Goal: Task Accomplishment & Management: Complete application form

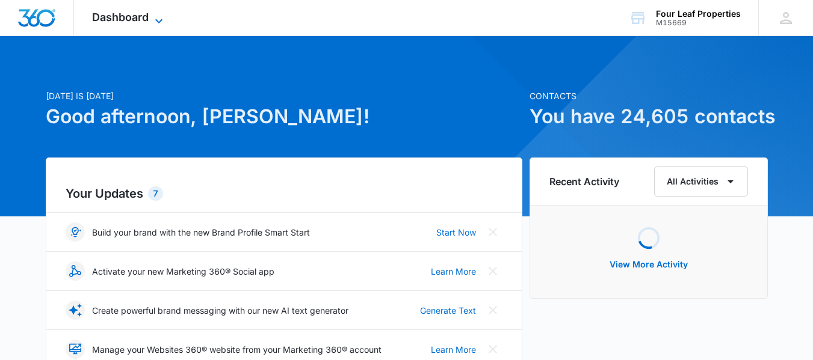
click at [115, 20] on span "Dashboard" at bounding box center [120, 17] width 57 height 13
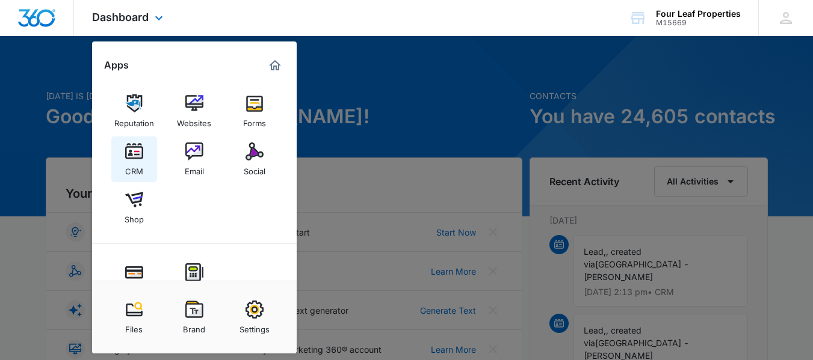
click at [134, 157] on img at bounding box center [134, 152] width 18 height 18
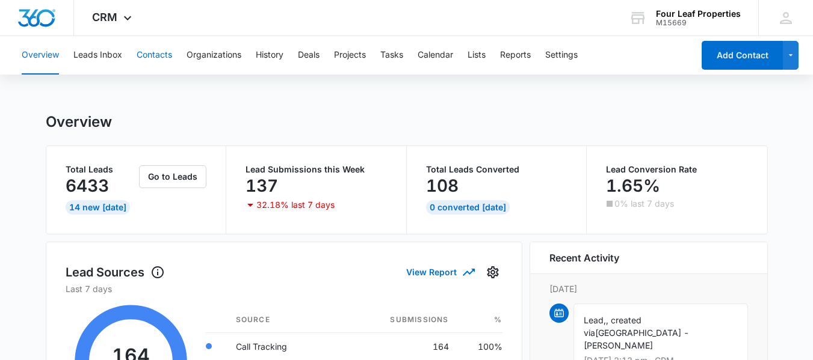
click at [147, 57] on button "Contacts" at bounding box center [154, 55] width 35 height 38
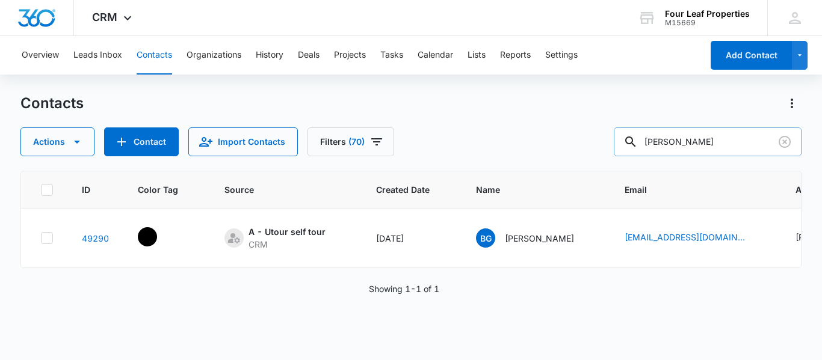
click at [713, 145] on input "[PERSON_NAME]" at bounding box center [707, 142] width 188 height 29
type input "b"
type input "[PERSON_NAME]"
click at [785, 145] on icon "Clear" at bounding box center [784, 142] width 14 height 14
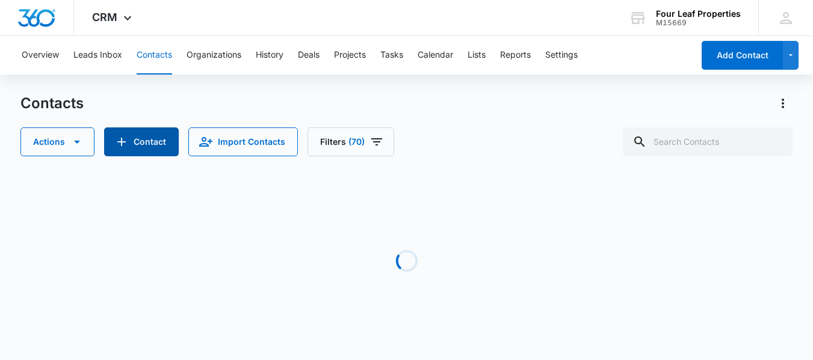
click at [133, 133] on button "Contact" at bounding box center [141, 142] width 75 height 29
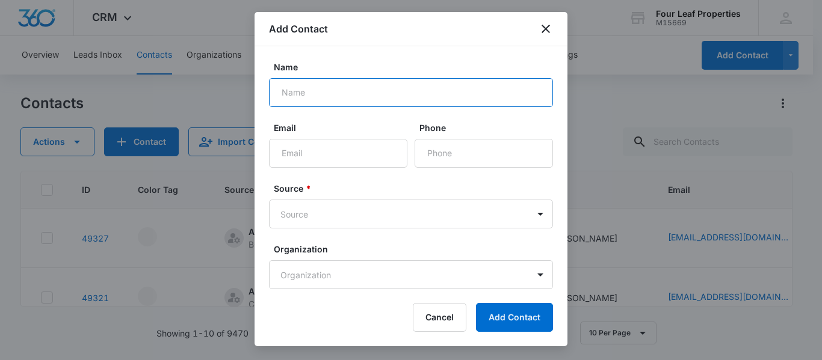
click at [307, 94] on input "Name" at bounding box center [411, 92] width 284 height 29
type input "April & [PERSON_NAME]"
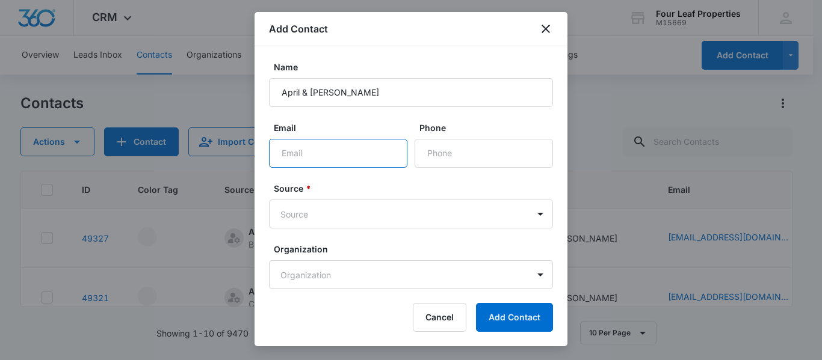
click at [301, 156] on input "Email" at bounding box center [338, 153] width 138 height 29
type input "[EMAIL_ADDRESS][DOMAIN_NAME]"
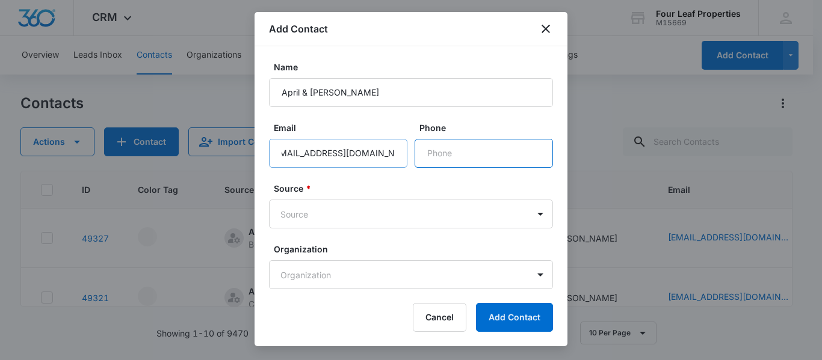
scroll to position [0, 0]
type input "[PHONE_NUMBER]"
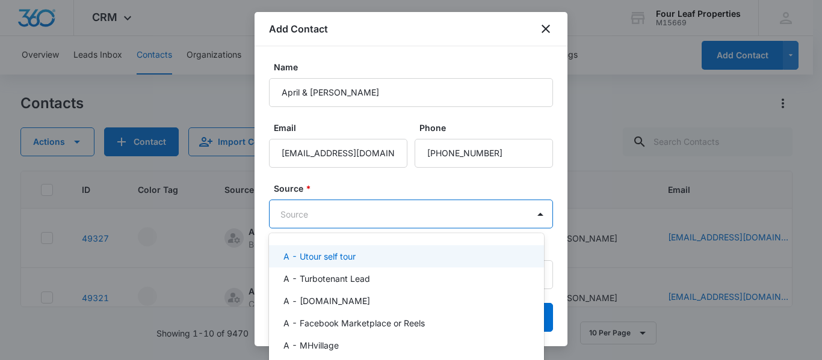
click at [293, 214] on body "CRM Apps Reputation Websites Forms CRM Email Social Shop Payments POS Content A…" at bounding box center [411, 180] width 822 height 360
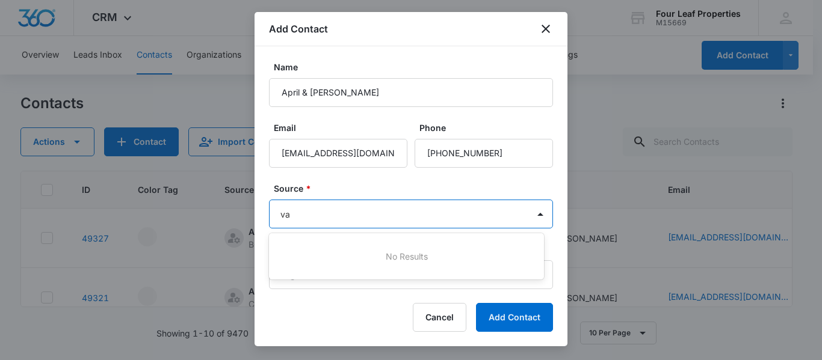
type input "v"
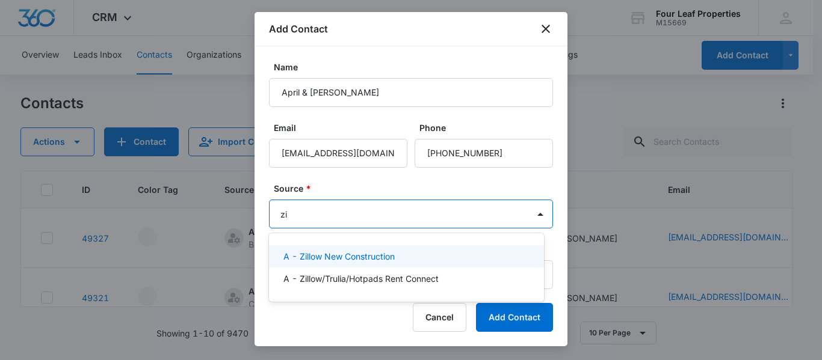
type input "z"
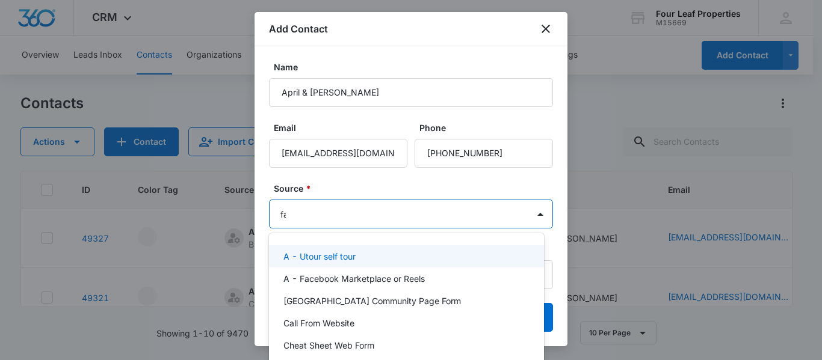
type input "fac"
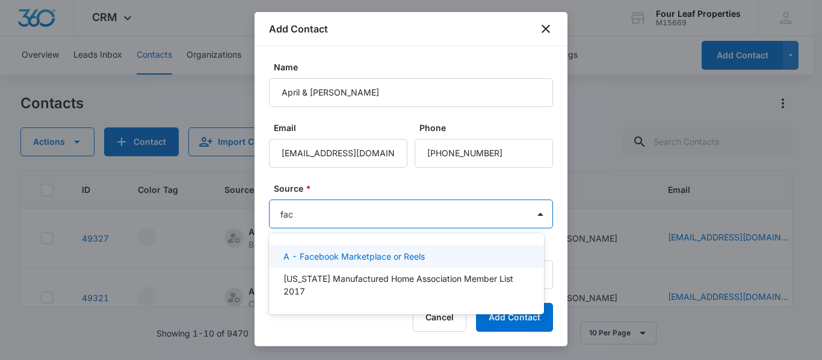
click at [358, 253] on p "A - Facebook Marketplace or Reels" at bounding box center [353, 256] width 141 height 13
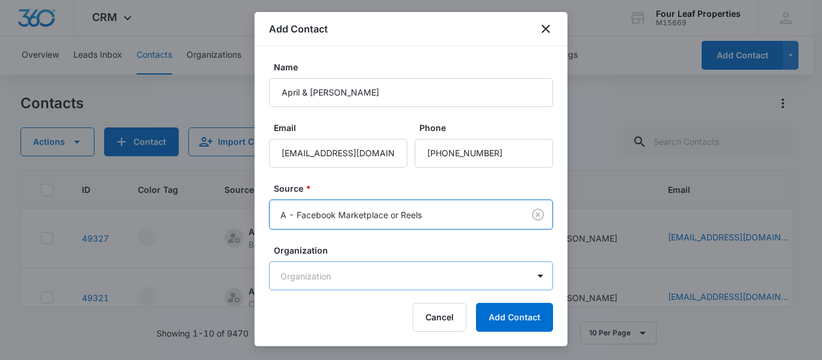
scroll to position [102, 0]
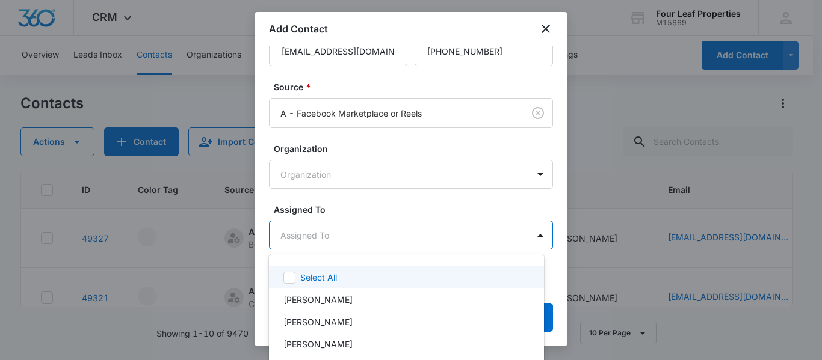
click at [316, 233] on body "CRM Apps Reputation Websites Forms CRM Email Social Shop Payments POS Content A…" at bounding box center [411, 180] width 822 height 360
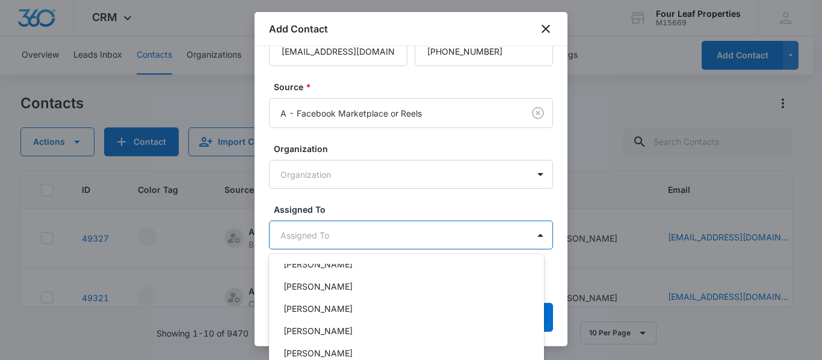
scroll to position [241, 0]
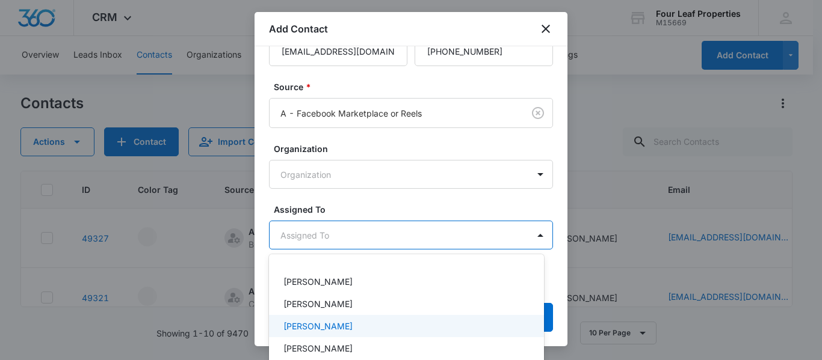
click at [314, 322] on p "[PERSON_NAME]" at bounding box center [317, 326] width 69 height 13
click at [367, 201] on div at bounding box center [411, 180] width 822 height 360
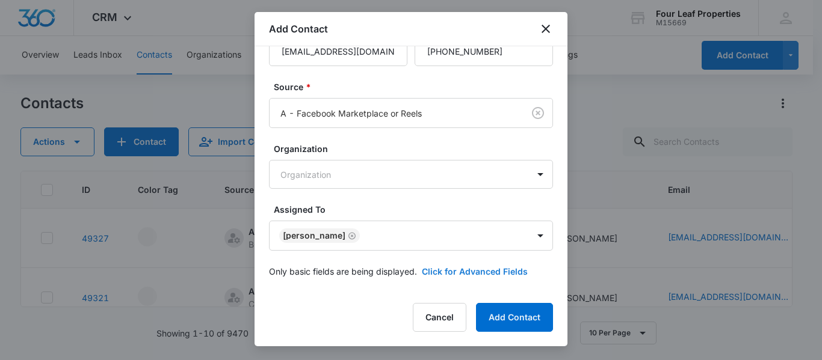
click at [455, 268] on button "Click for Advanced Fields" at bounding box center [475, 271] width 106 height 13
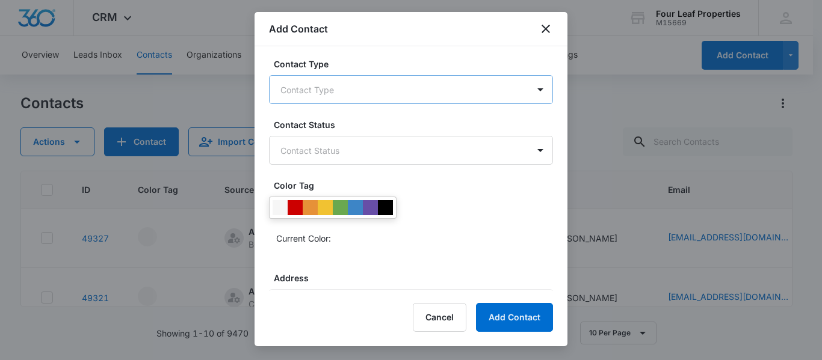
scroll to position [342, 0]
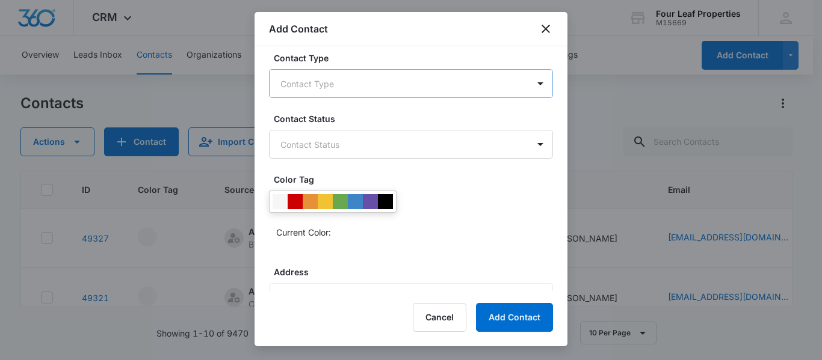
click at [337, 88] on body "CRM Apps Reputation Websites Forms CRM Email Social Shop Payments POS Content A…" at bounding box center [411, 180] width 822 height 360
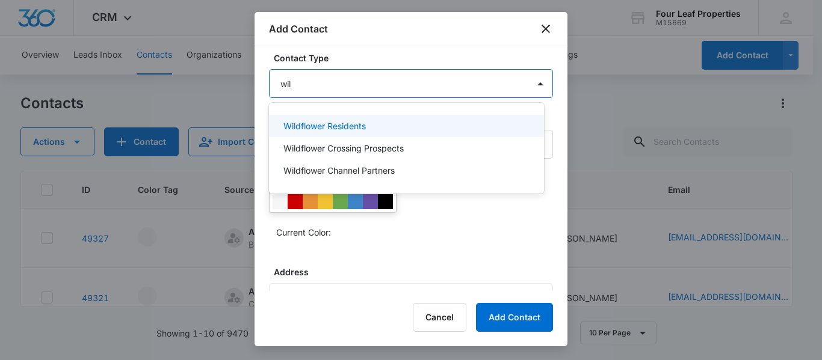
type input "wild"
click at [324, 126] on p "Wildflower Residents" at bounding box center [324, 126] width 82 height 13
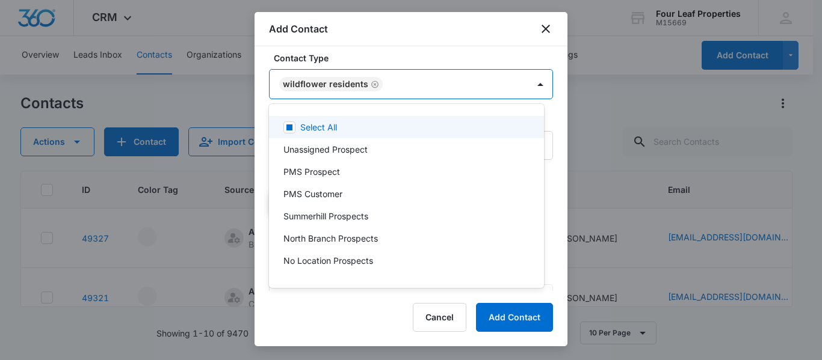
click at [422, 53] on div at bounding box center [411, 180] width 822 height 360
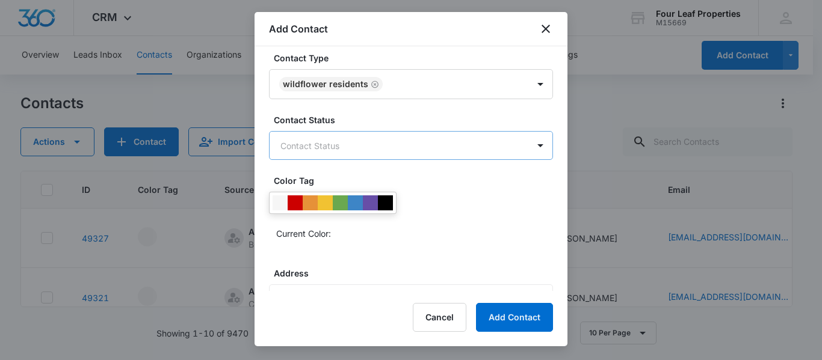
click at [336, 147] on body "CRM Apps Reputation Websites Forms CRM Email Social Shop Payments POS Content A…" at bounding box center [411, 180] width 822 height 360
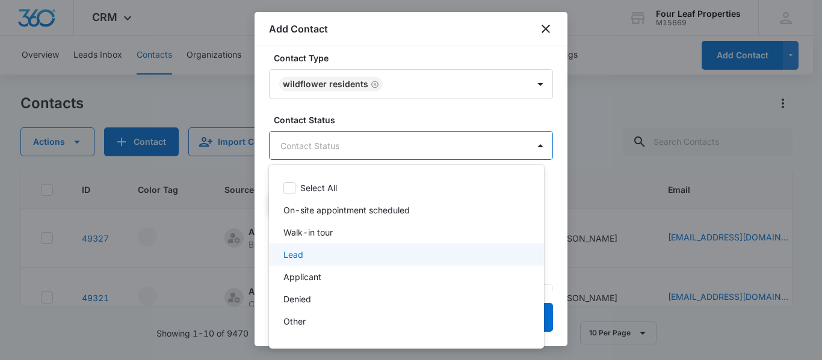
click at [300, 259] on p "Lead" at bounding box center [293, 254] width 20 height 13
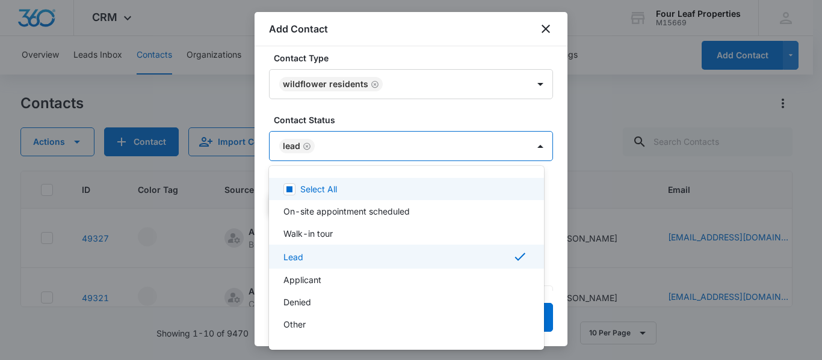
click at [366, 112] on div at bounding box center [411, 180] width 822 height 360
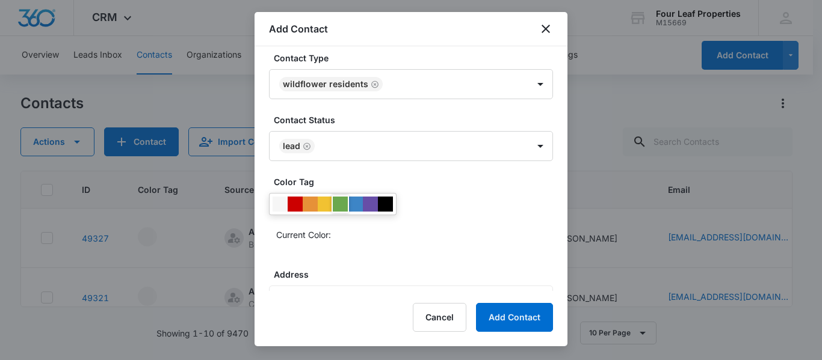
click at [342, 204] on div at bounding box center [340, 204] width 15 height 15
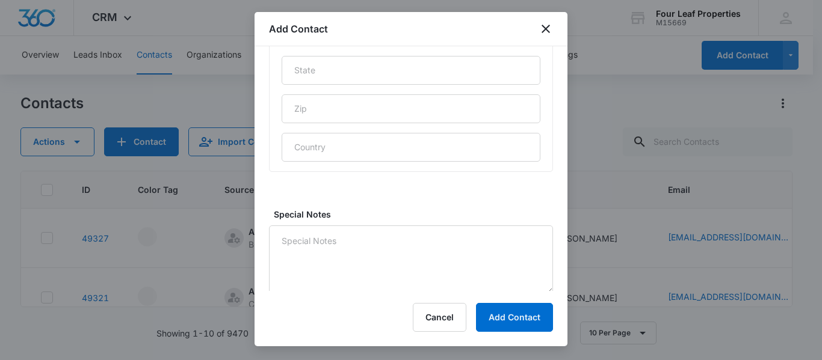
scroll to position [667, 0]
click at [503, 318] on button "Add Contact" at bounding box center [514, 317] width 77 height 29
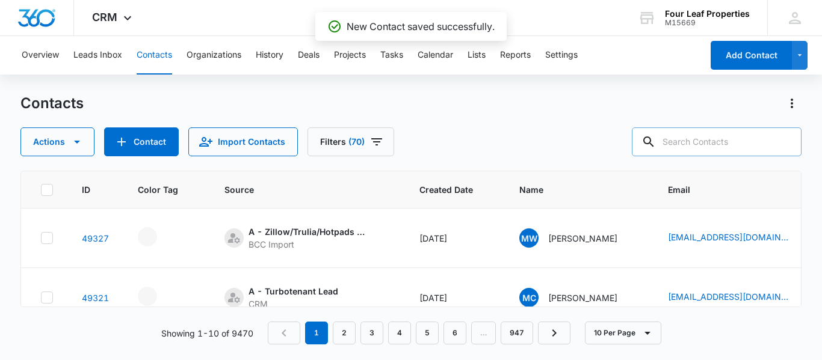
click at [697, 148] on input "text" at bounding box center [717, 142] width 170 height 29
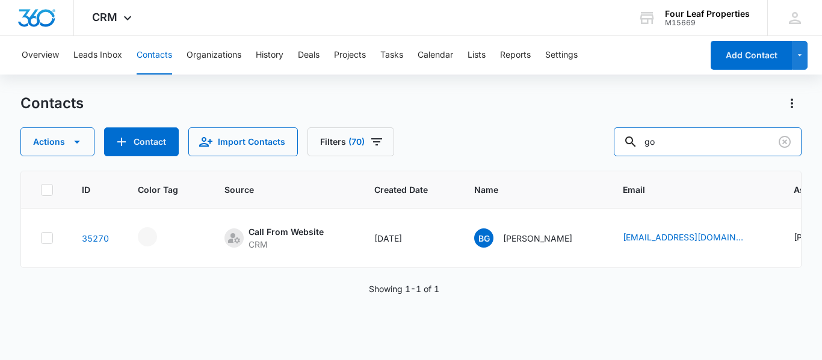
type input "g"
type input "[PERSON_NAME]"
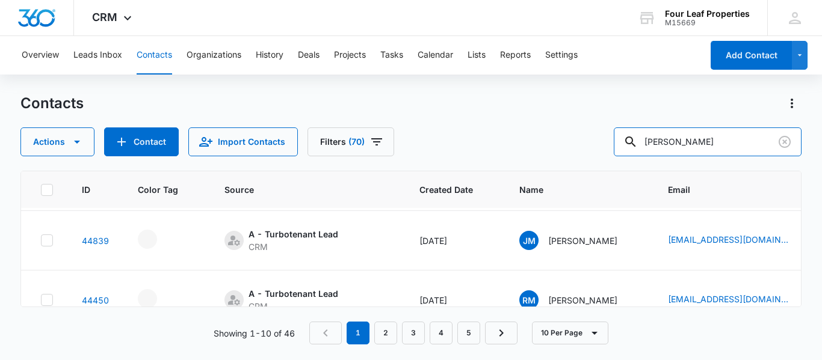
scroll to position [481, 0]
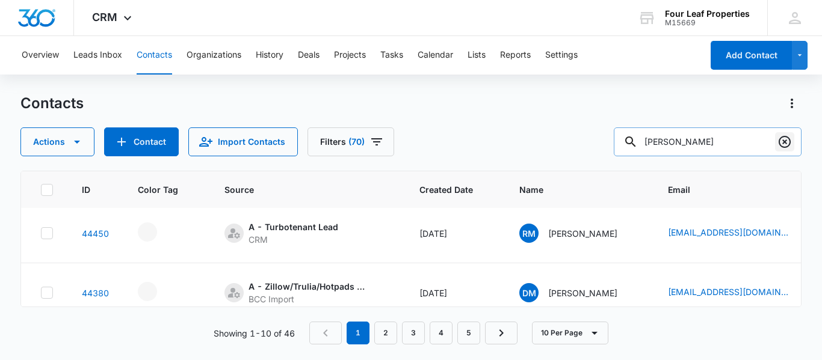
click at [780, 140] on icon "Clear" at bounding box center [784, 142] width 14 height 14
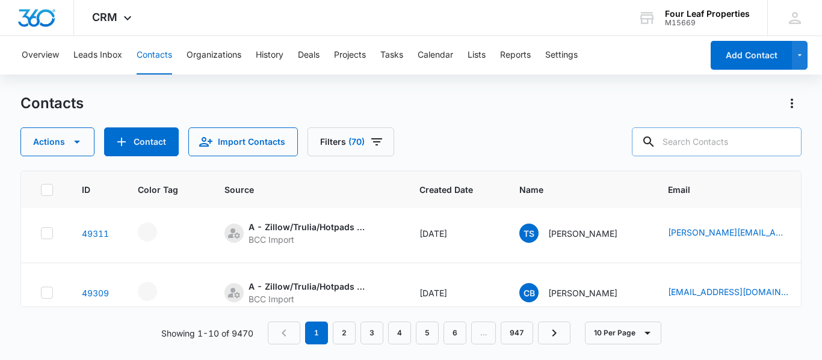
click at [695, 144] on input "text" at bounding box center [717, 142] width 170 height 29
type input "[PERSON_NAME]"
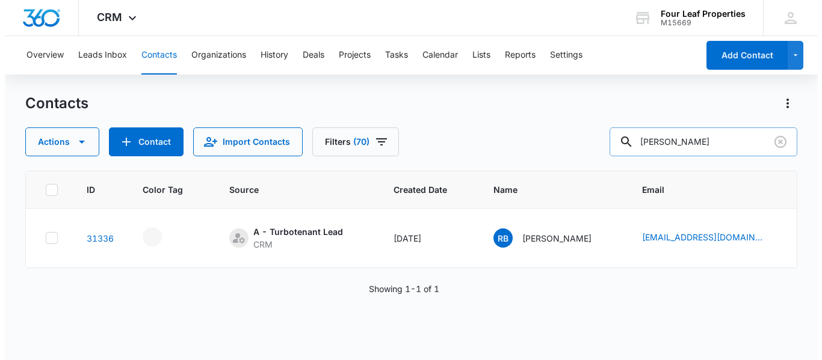
scroll to position [0, 0]
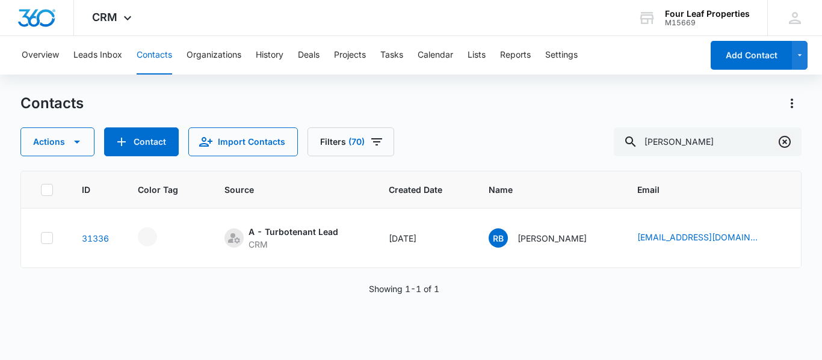
click at [785, 143] on icon "Clear" at bounding box center [784, 142] width 12 height 12
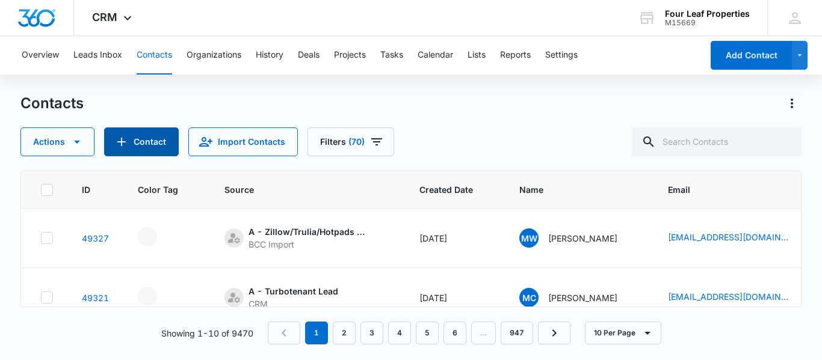
click at [147, 140] on button "Contact" at bounding box center [141, 142] width 75 height 29
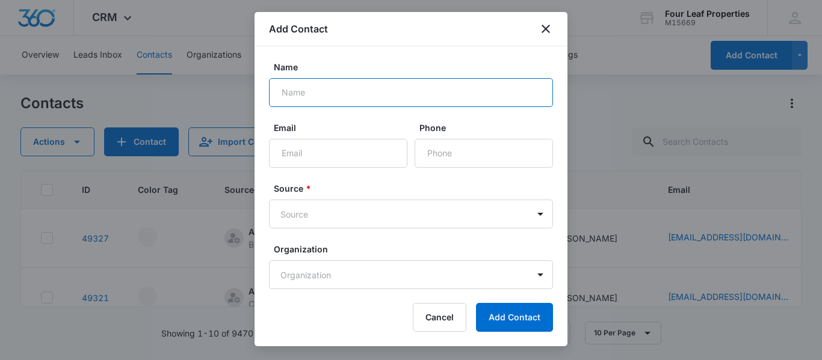
drag, startPoint x: 303, startPoint y: 98, endPoint x: 298, endPoint y: 94, distance: 6.5
click at [299, 96] on input "Name" at bounding box center [411, 92] width 284 height 29
type input "[PERSON_NAME]"
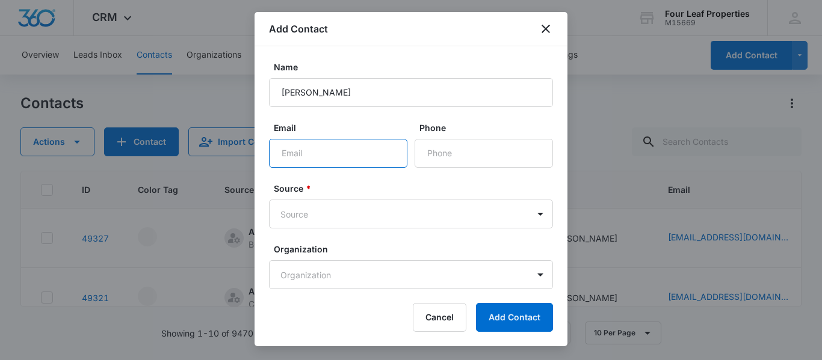
click at [298, 158] on input "Email" at bounding box center [338, 153] width 138 height 29
type input "[EMAIL_ADDRESS][DOMAIN_NAME]"
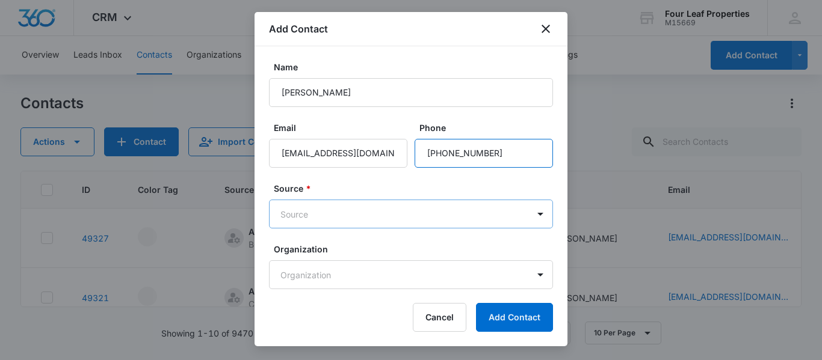
type input "[PHONE_NUMBER]"
click at [328, 203] on body "CRM Apps Reputation Websites Forms CRM Email Social Shop Payments POS Content A…" at bounding box center [411, 180] width 822 height 360
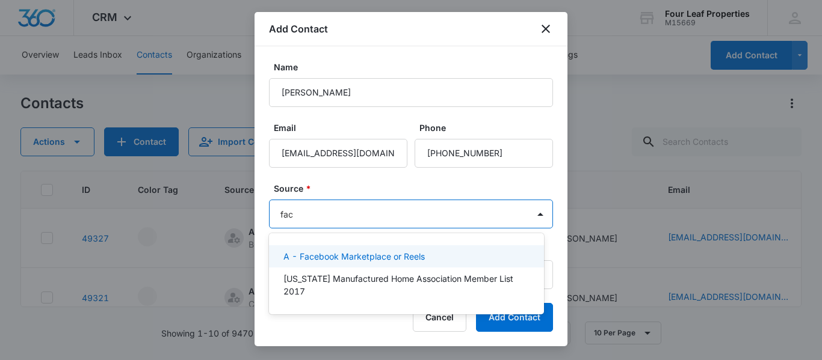
type input "face"
click at [338, 253] on p "A - Facebook Marketplace or Reels" at bounding box center [353, 256] width 141 height 13
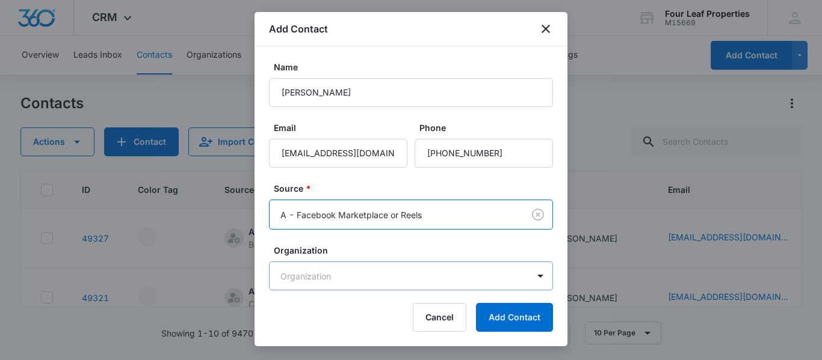
scroll to position [102, 0]
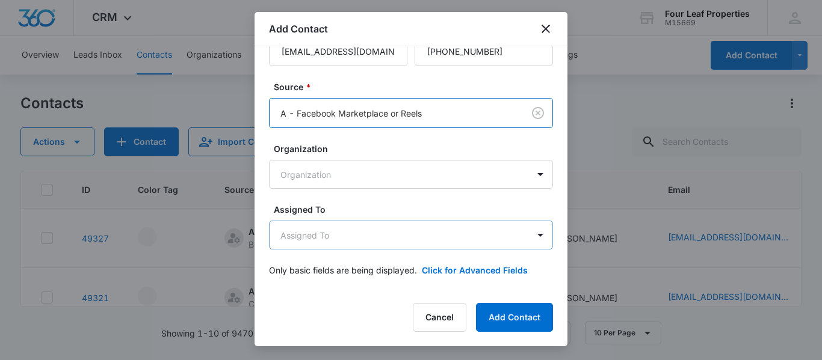
click at [325, 233] on body "CRM Apps Reputation Websites Forms CRM Email Social Shop Payments POS Content A…" at bounding box center [411, 180] width 822 height 360
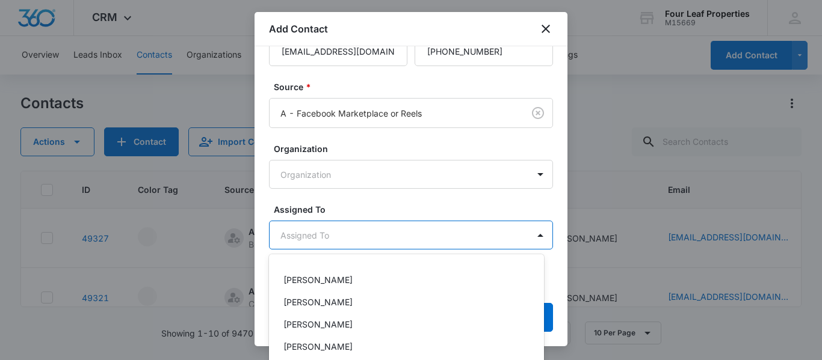
scroll to position [301, 0]
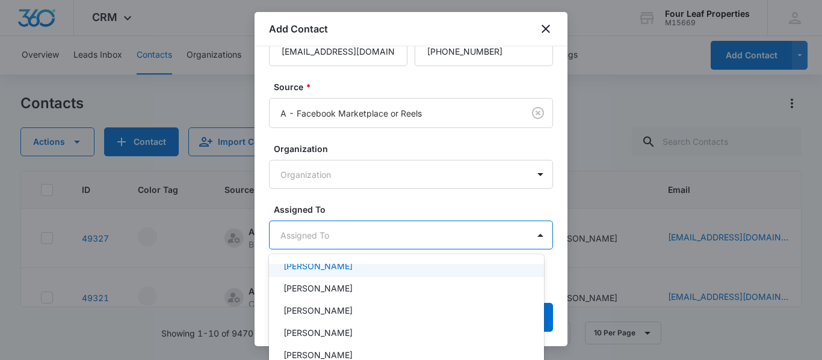
click at [314, 268] on p "[PERSON_NAME]" at bounding box center [317, 266] width 69 height 13
drag, startPoint x: 354, startPoint y: 204, endPoint x: 377, endPoint y: 226, distance: 31.5
click at [355, 203] on div at bounding box center [411, 180] width 822 height 360
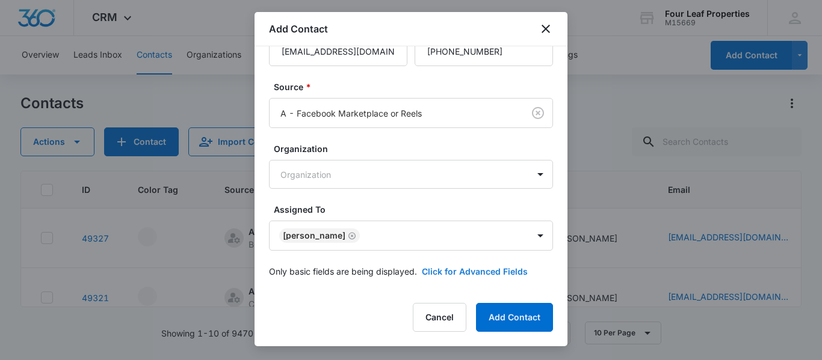
click at [453, 274] on button "Click for Advanced Fields" at bounding box center [475, 271] width 106 height 13
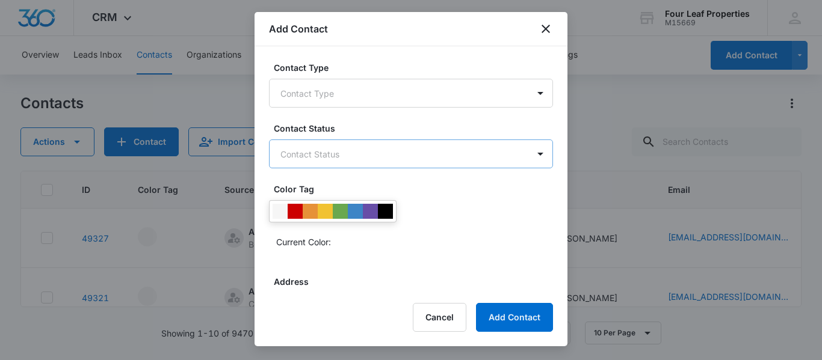
scroll to position [342, 0]
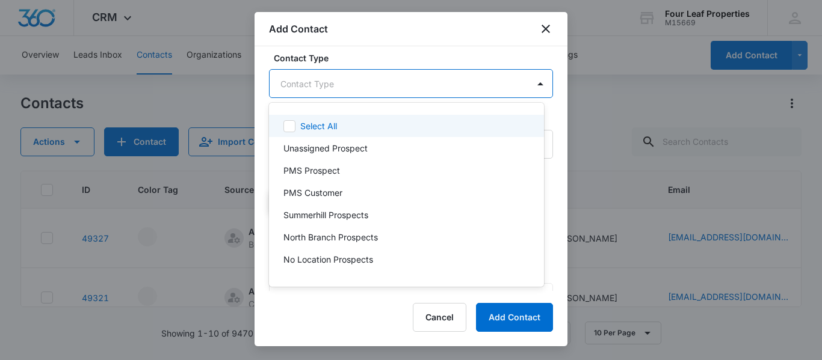
click at [294, 84] on body "CRM Apps Reputation Websites Forms CRM Email Social Shop Payments POS Content A…" at bounding box center [411, 180] width 822 height 360
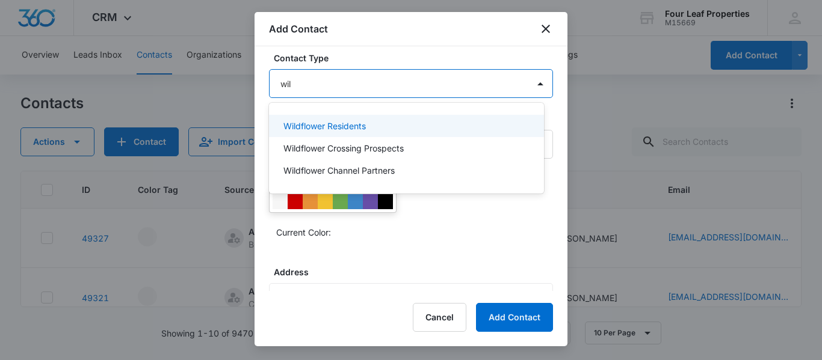
type input "wild"
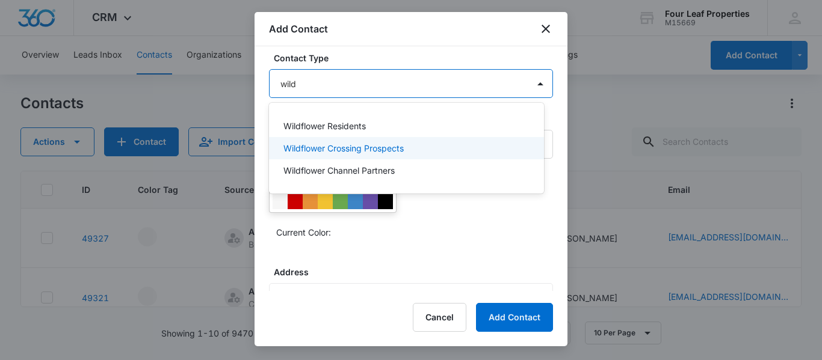
click at [343, 147] on p "Wildflower Crossing Prospects" at bounding box center [343, 148] width 120 height 13
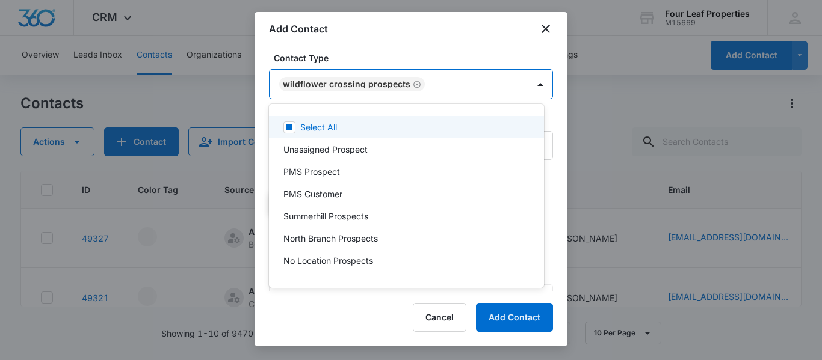
click at [392, 62] on div at bounding box center [411, 180] width 822 height 360
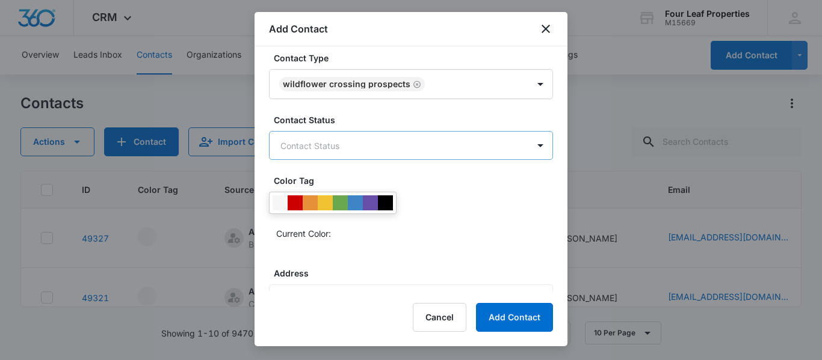
click at [328, 148] on body "CRM Apps Reputation Websites Forms CRM Email Social Shop Payments POS Content A…" at bounding box center [411, 180] width 822 height 360
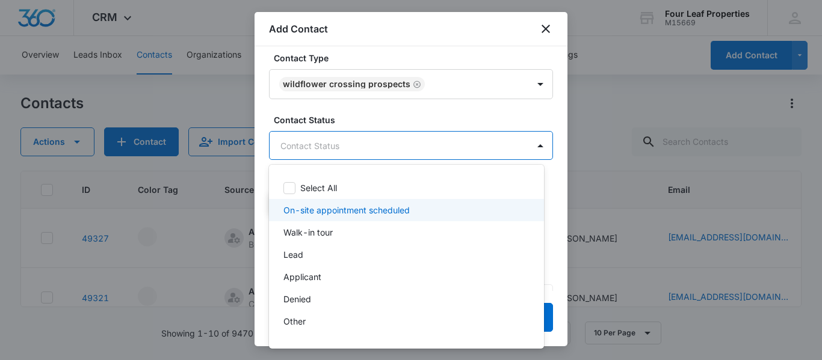
click at [318, 212] on p "On-site appointment scheduled" at bounding box center [346, 210] width 126 height 13
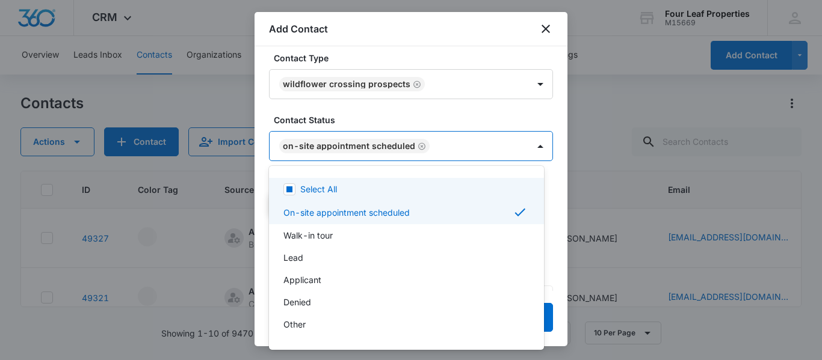
click at [365, 113] on div at bounding box center [411, 180] width 822 height 360
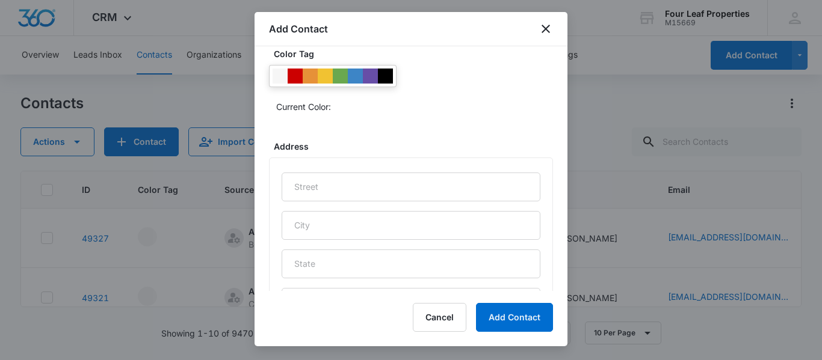
scroll to position [487, 0]
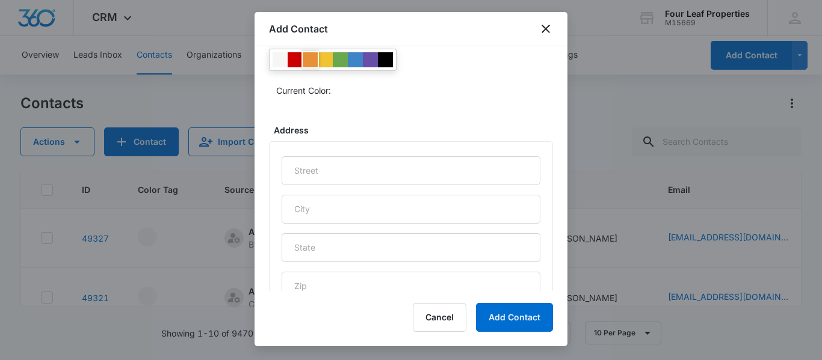
click at [306, 56] on div at bounding box center [310, 59] width 15 height 15
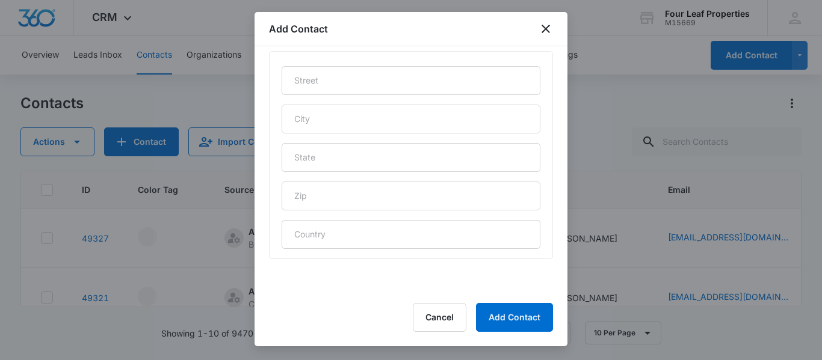
scroll to position [667, 0]
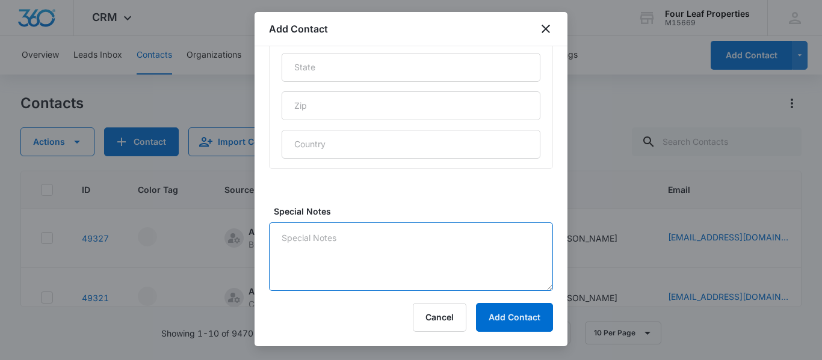
click at [311, 237] on textarea "Special Notes" at bounding box center [411, 257] width 284 height 69
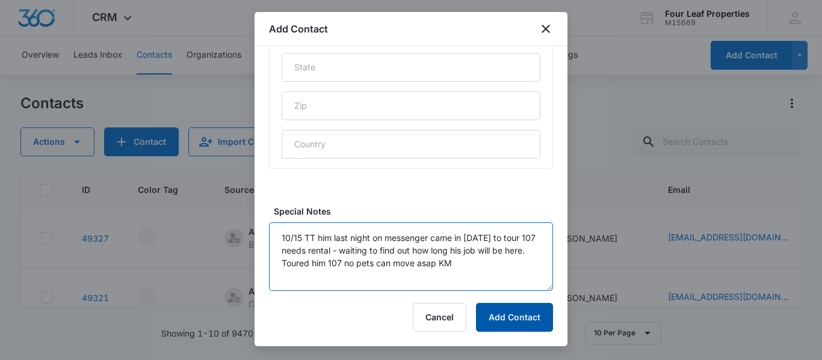
type textarea "10/15 TT him last night on messenger came in [DATE] to tour 107 needs rental - …"
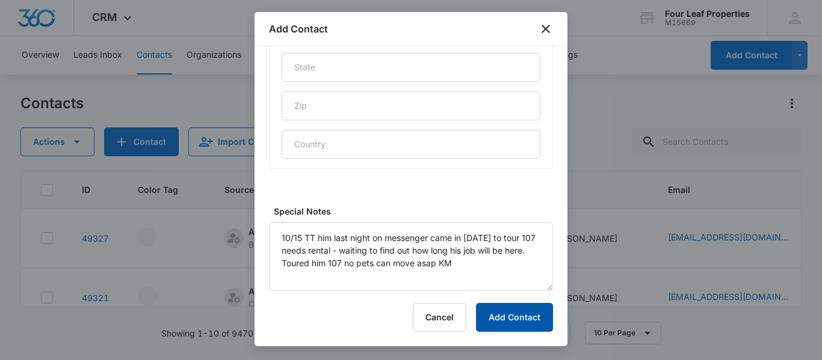
click at [517, 320] on button "Add Contact" at bounding box center [514, 317] width 77 height 29
